Goal: Transaction & Acquisition: Purchase product/service

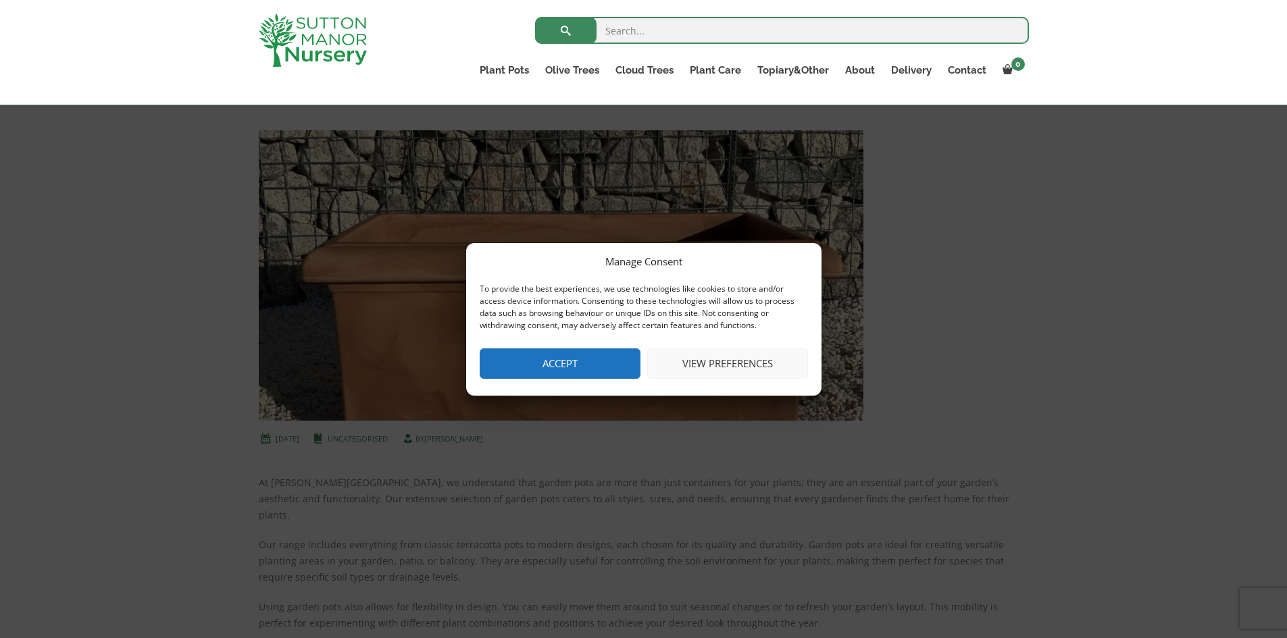
click at [614, 359] on button "Accept" at bounding box center [560, 364] width 161 height 30
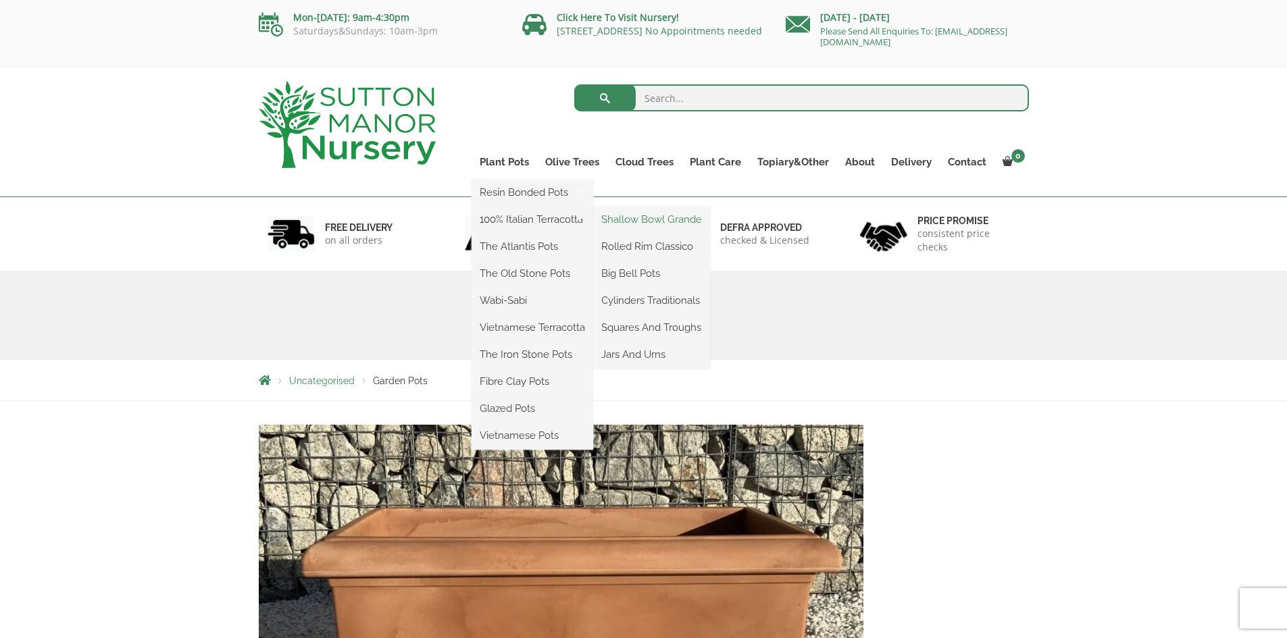
click at [686, 218] on link "Shallow Bowl Grande" at bounding box center [651, 219] width 117 height 20
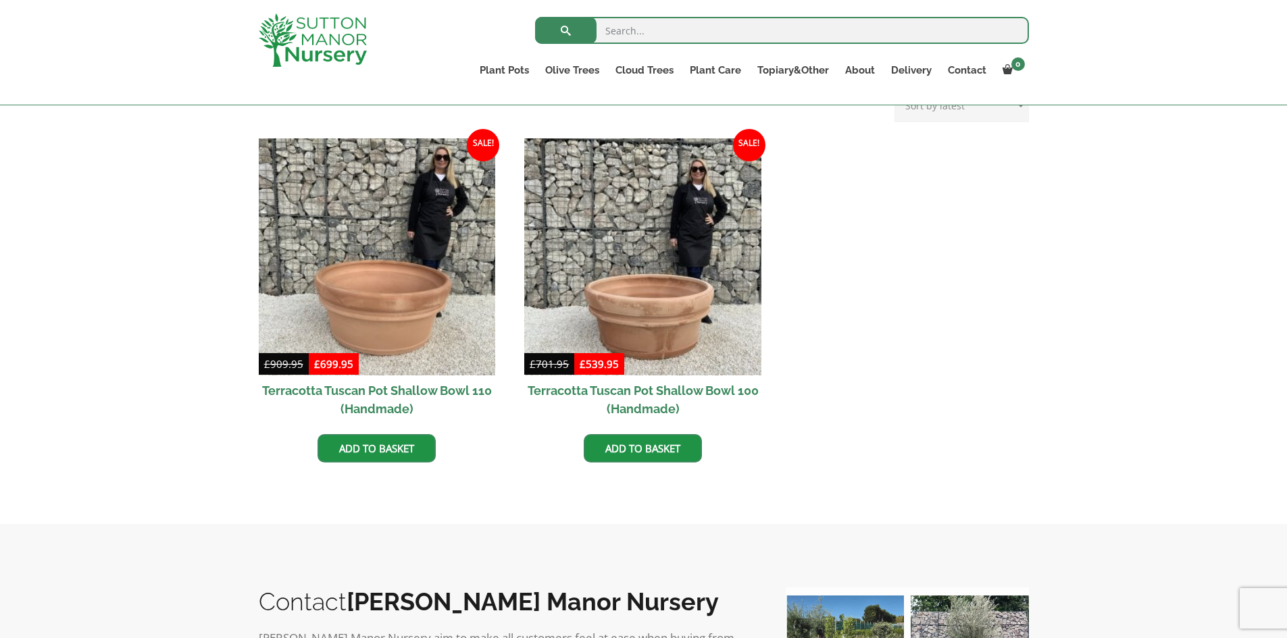
scroll to position [584, 0]
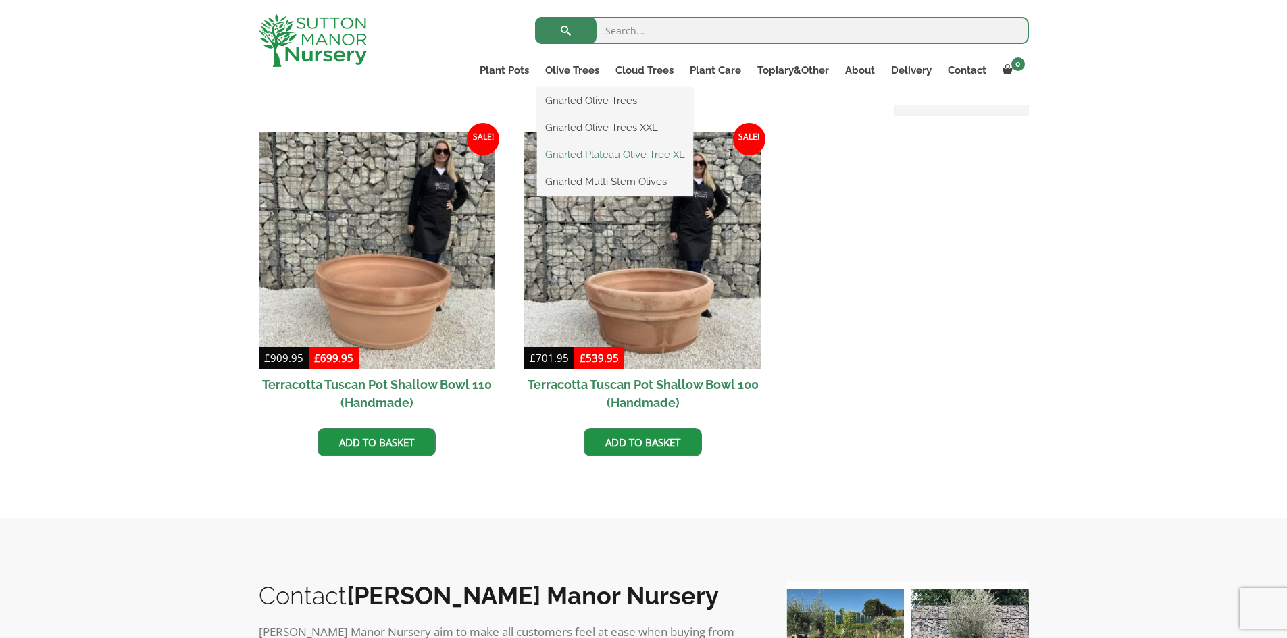
click at [596, 151] on link "Gnarled Plateau Olive Tree XL" at bounding box center [615, 155] width 156 height 20
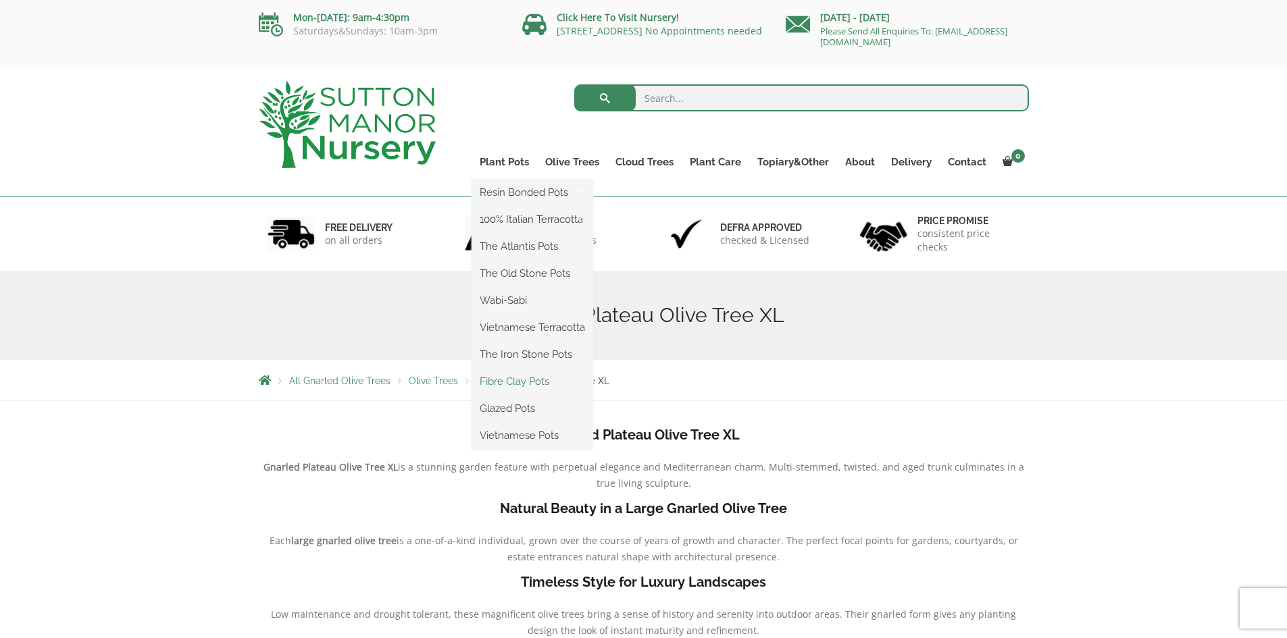
click at [517, 382] on link "Fibre Clay Pots" at bounding box center [532, 382] width 122 height 20
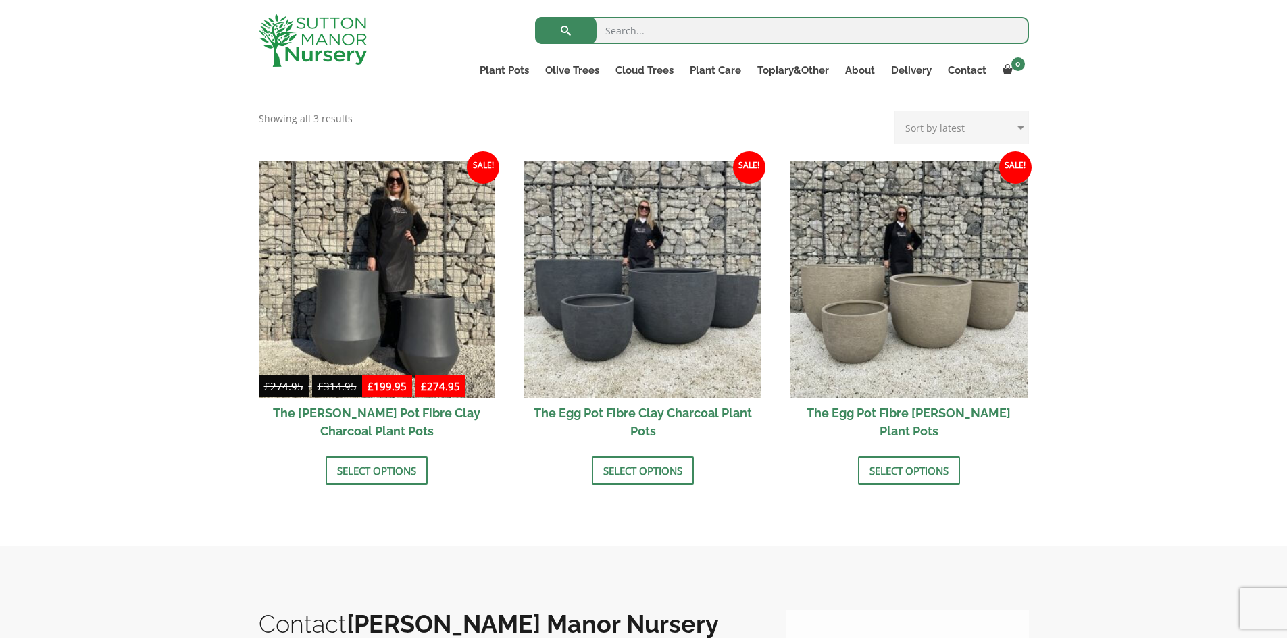
scroll to position [405, 0]
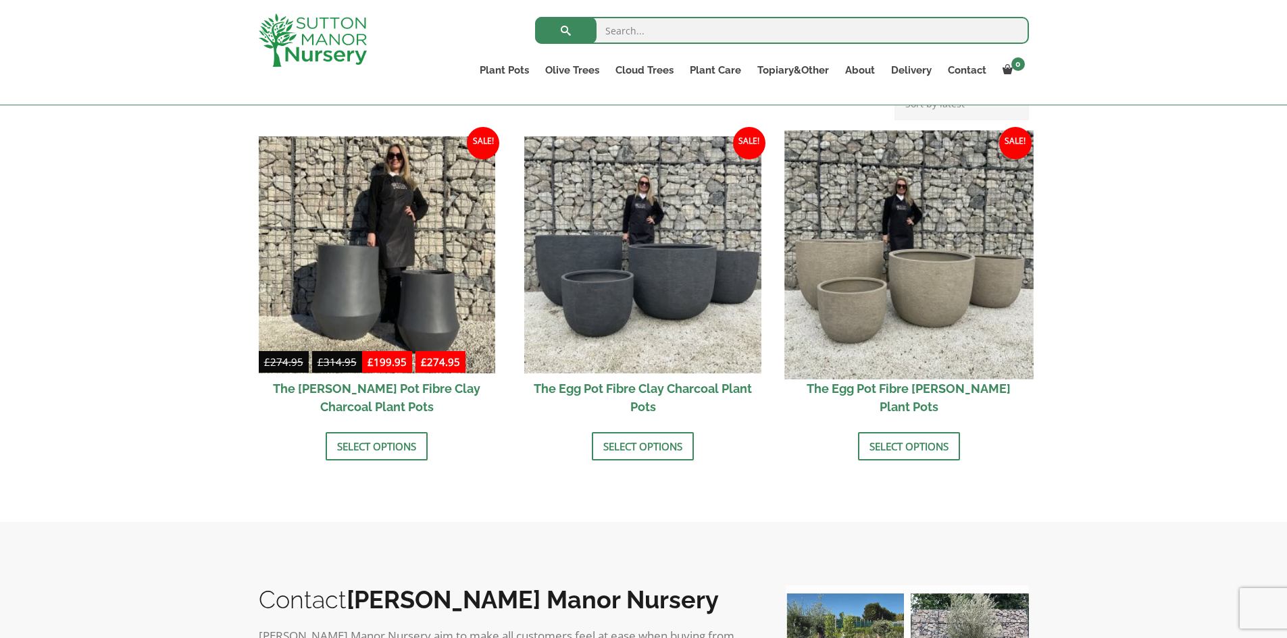
click at [936, 288] on img at bounding box center [908, 254] width 249 height 249
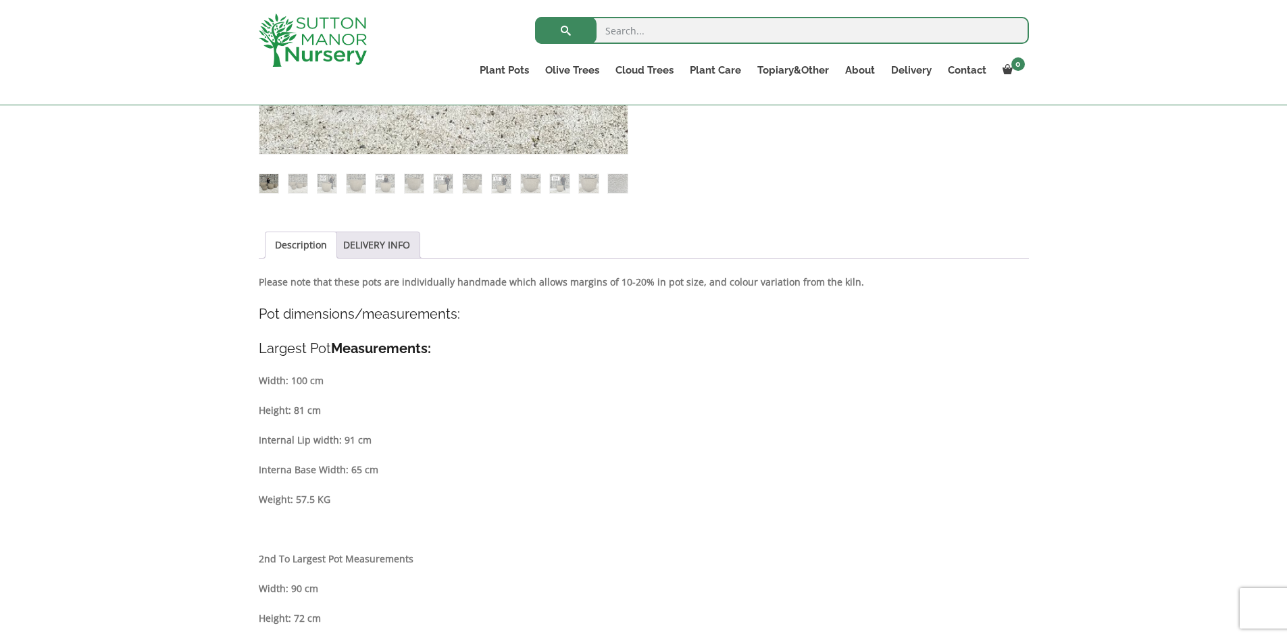
scroll to position [338, 0]
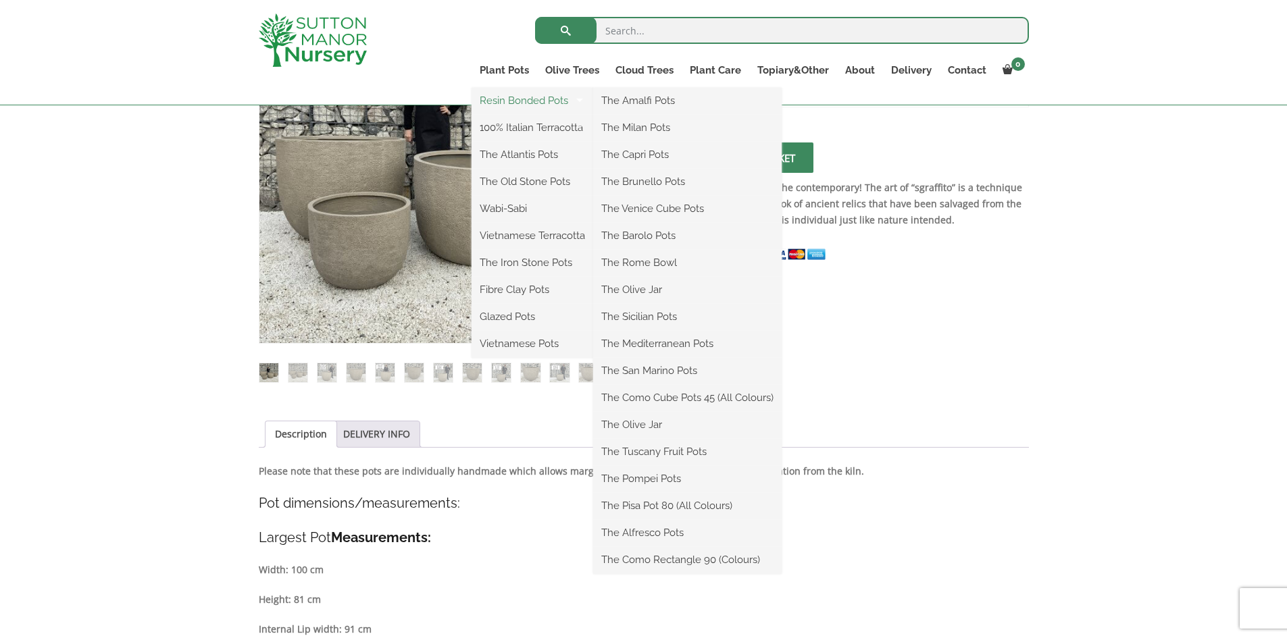
click at [513, 99] on link "Resin Bonded Pots" at bounding box center [532, 101] width 122 height 20
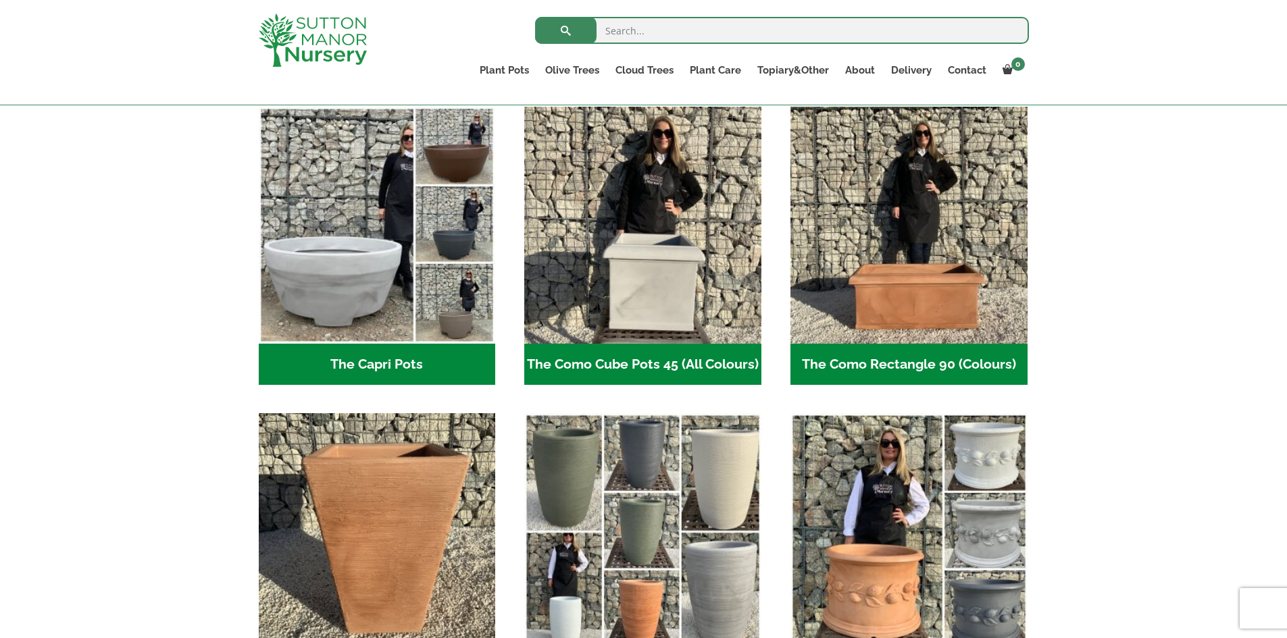
scroll to position [743, 0]
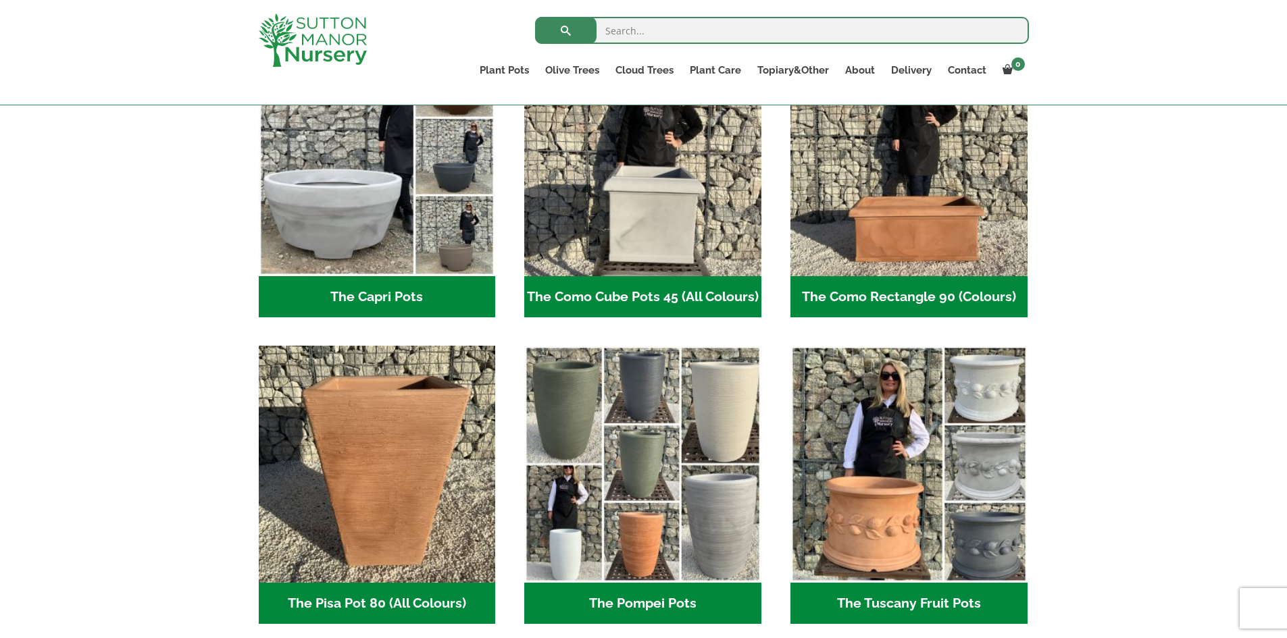
click at [598, 294] on h2 "The Como Cube Pots 45 (All Colours) (3)" at bounding box center [642, 297] width 237 height 42
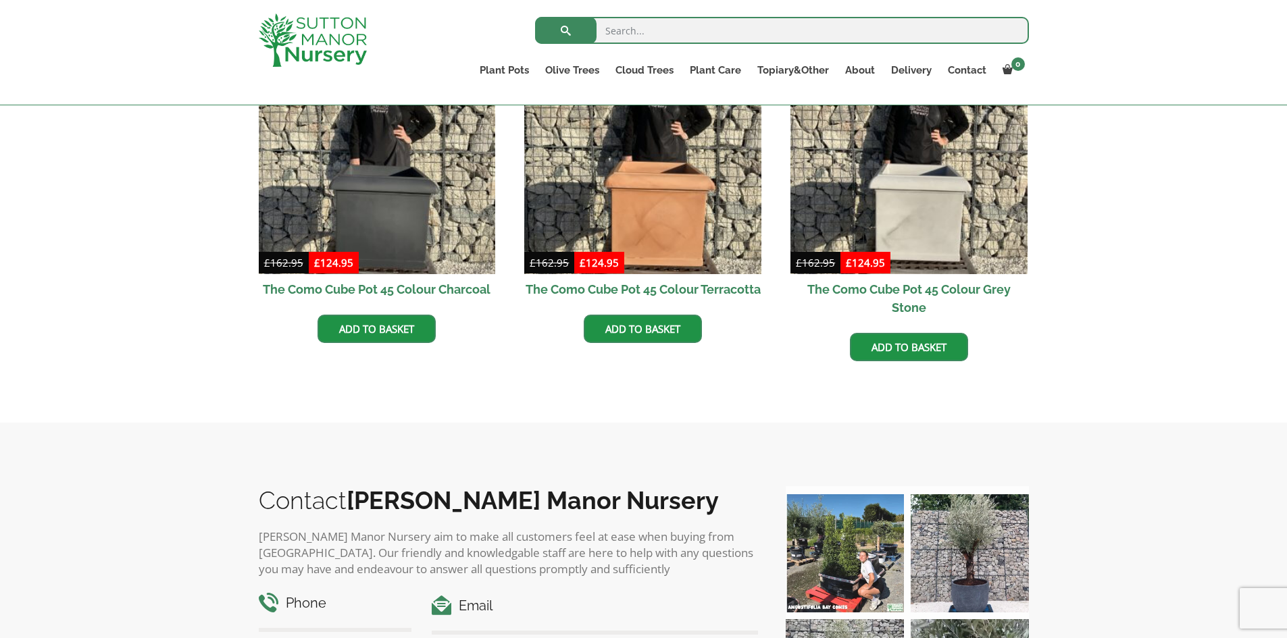
scroll to position [203, 0]
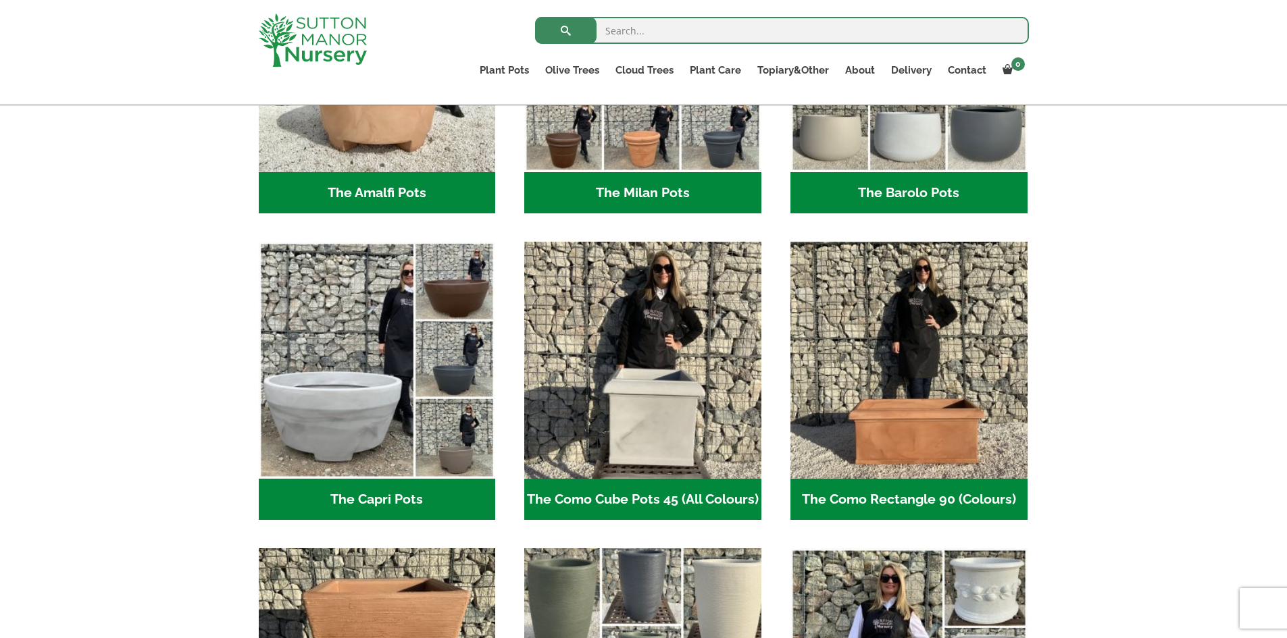
scroll to position [135, 0]
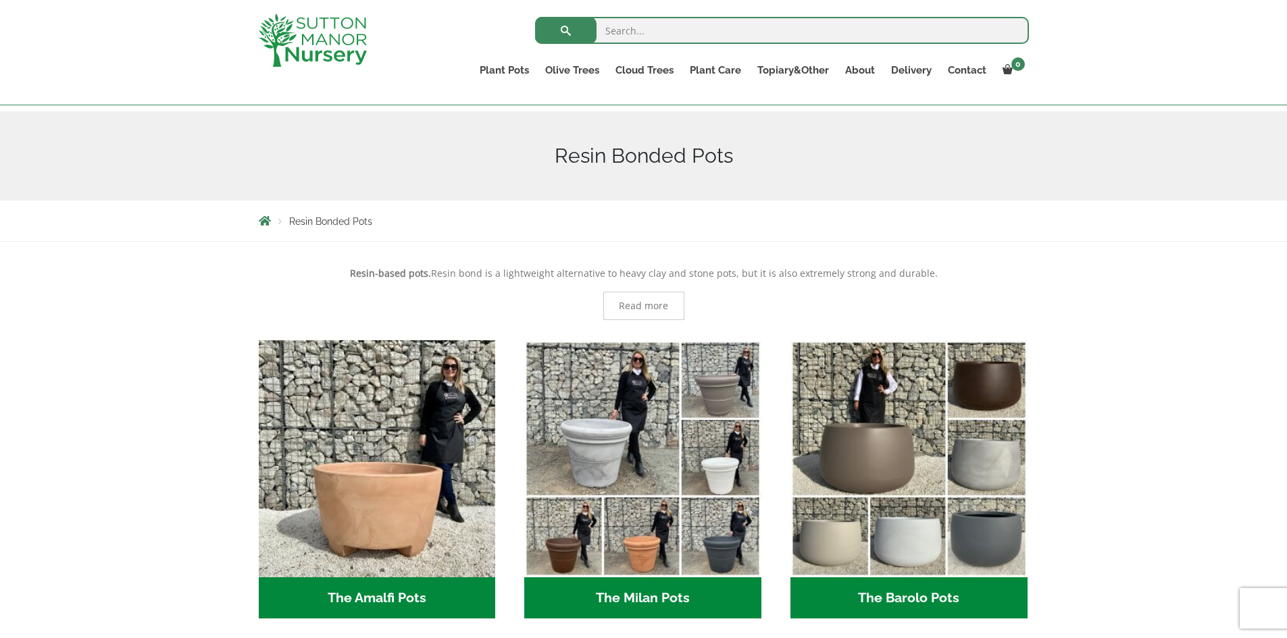
click at [369, 598] on h2 "The Amalfi Pots (3)" at bounding box center [377, 599] width 237 height 42
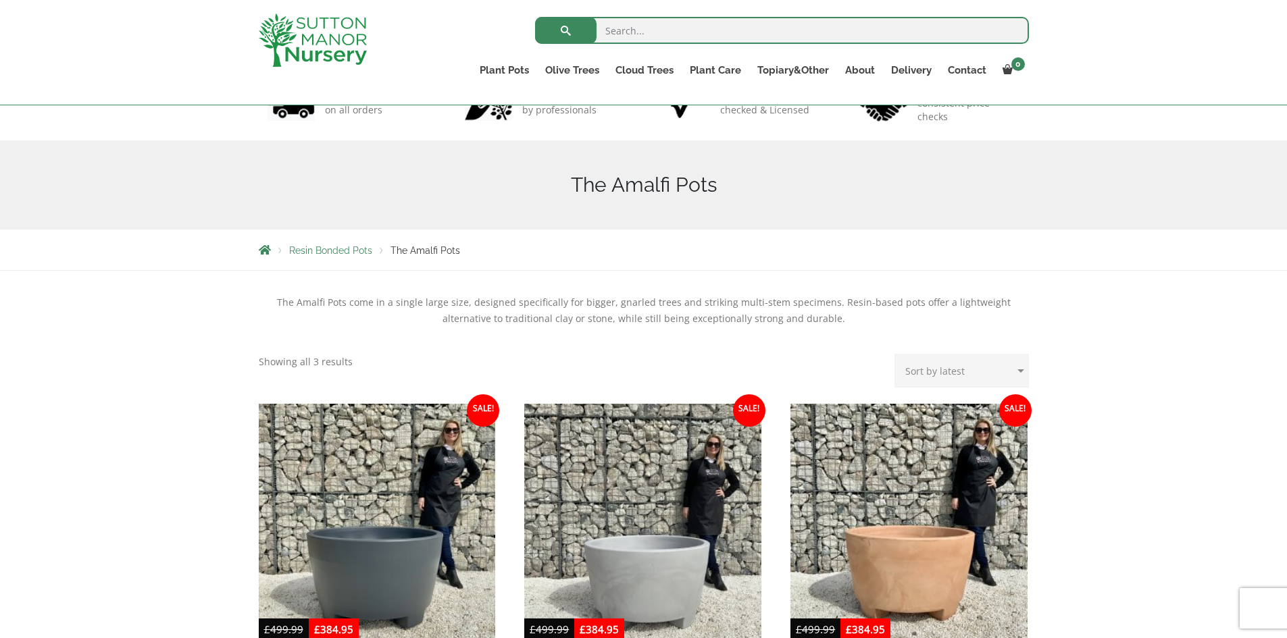
scroll to position [338, 0]
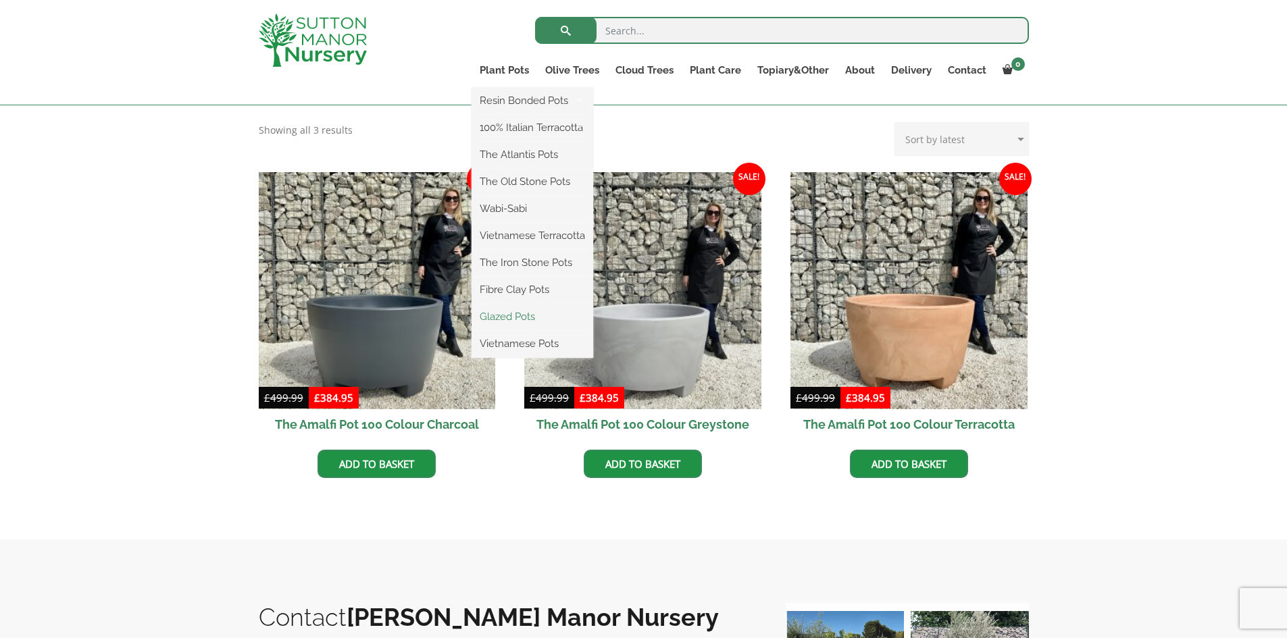
click at [510, 317] on link "Glazed Pots" at bounding box center [532, 317] width 122 height 20
